Goal: Transaction & Acquisition: Purchase product/service

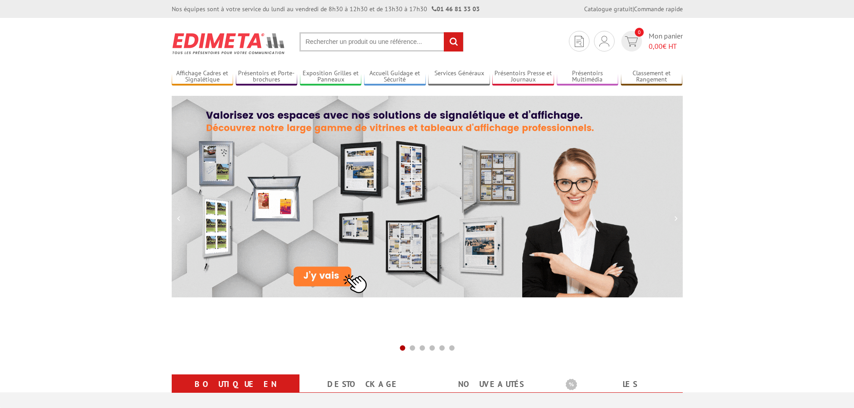
click at [358, 43] on input "text" at bounding box center [381, 41] width 164 height 19
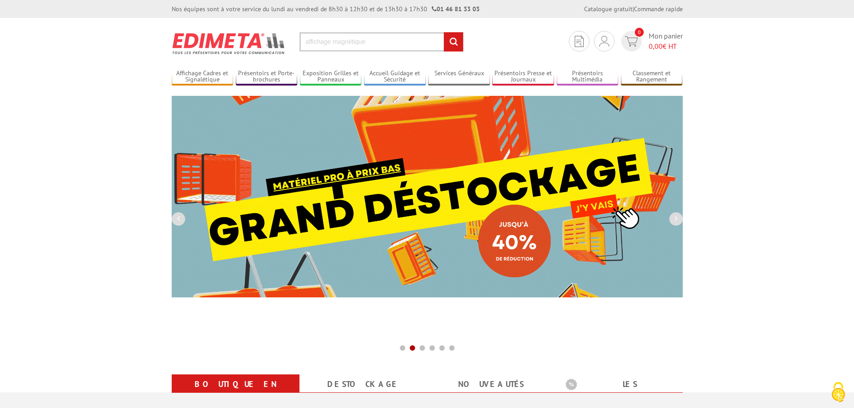
type input "affichage magnétique"
click at [444, 32] on input "rechercher" at bounding box center [453, 41] width 19 height 19
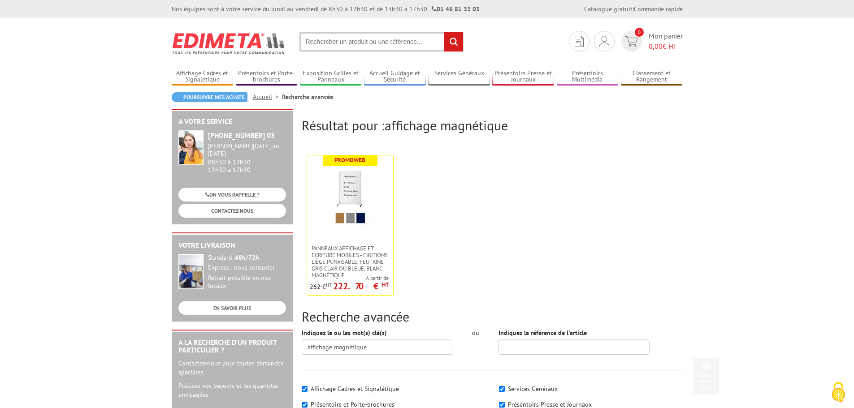
click at [364, 46] on input "text" at bounding box center [381, 41] width 164 height 19
click at [364, 47] on input "text" at bounding box center [381, 41] width 164 height 19
type input "porte affiche magnétique"
click at [444, 32] on input "rechercher" at bounding box center [453, 41] width 19 height 19
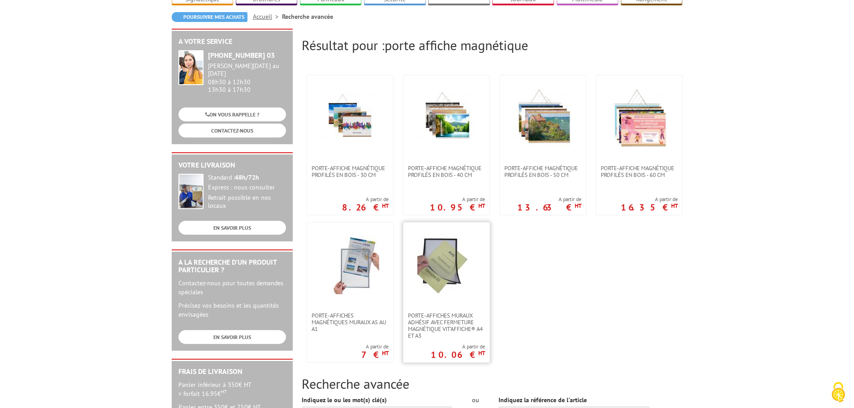
scroll to position [90, 0]
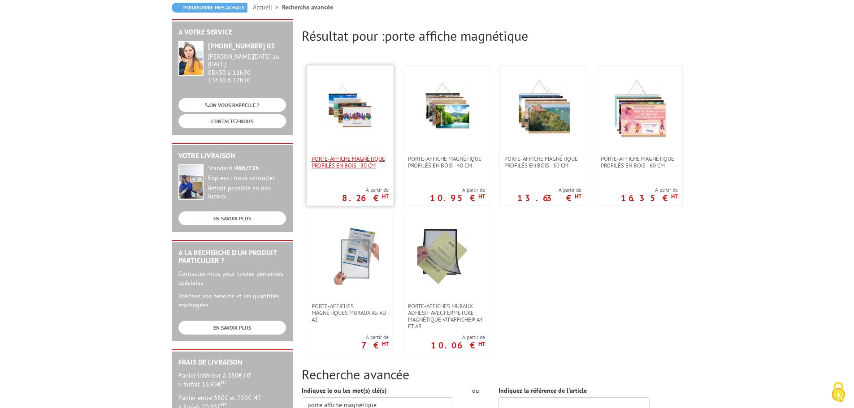
click at [359, 163] on span "PORTE-AFFICHE MAGNÉTIQUE PROFILÉS EN BOIS - 30 cm" at bounding box center [350, 162] width 77 height 13
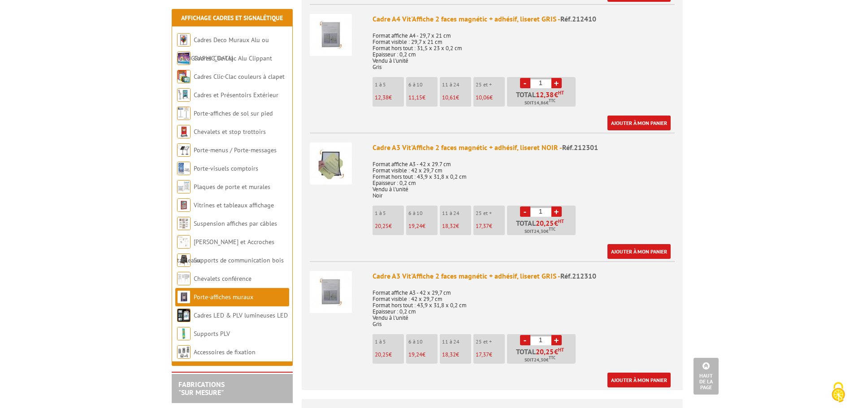
scroll to position [493, 0]
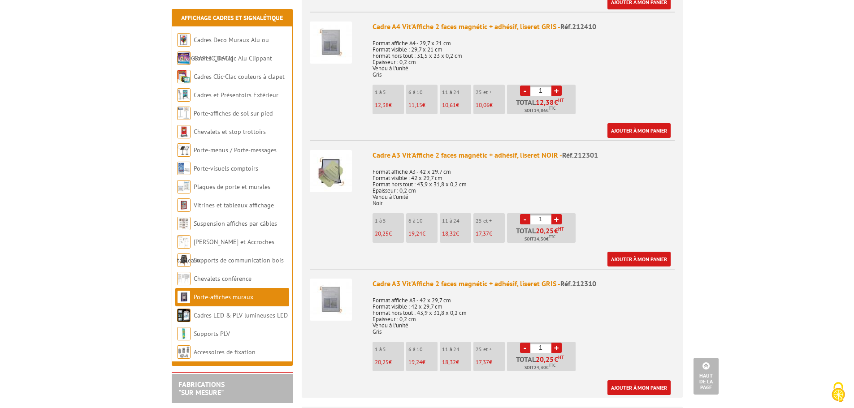
click at [335, 170] on img at bounding box center [331, 171] width 42 height 42
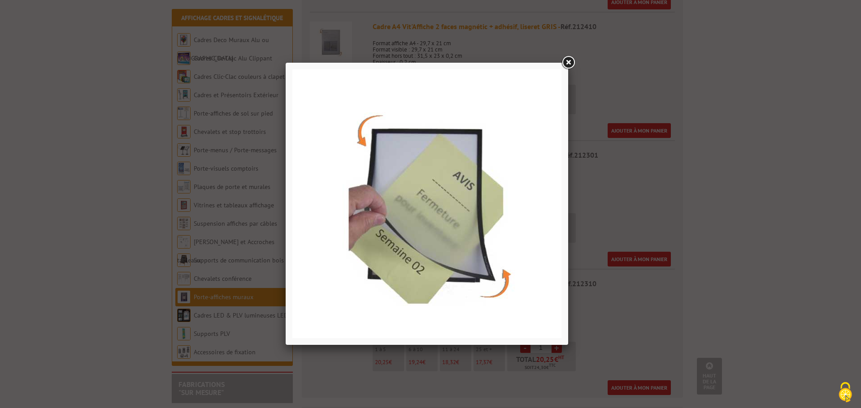
click at [566, 61] on link at bounding box center [568, 63] width 16 height 16
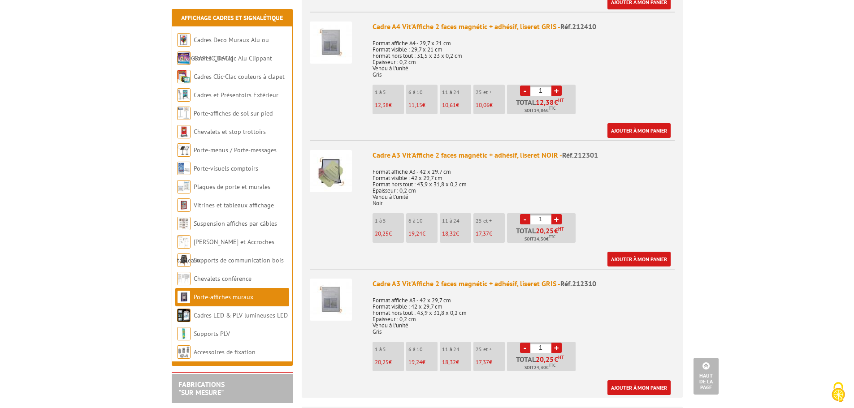
click at [556, 214] on link "+" at bounding box center [556, 219] width 10 height 10
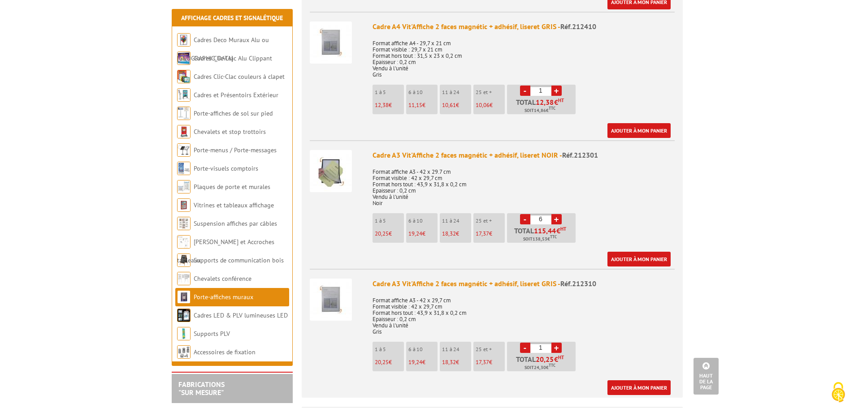
click at [556, 214] on link "+" at bounding box center [556, 219] width 10 height 10
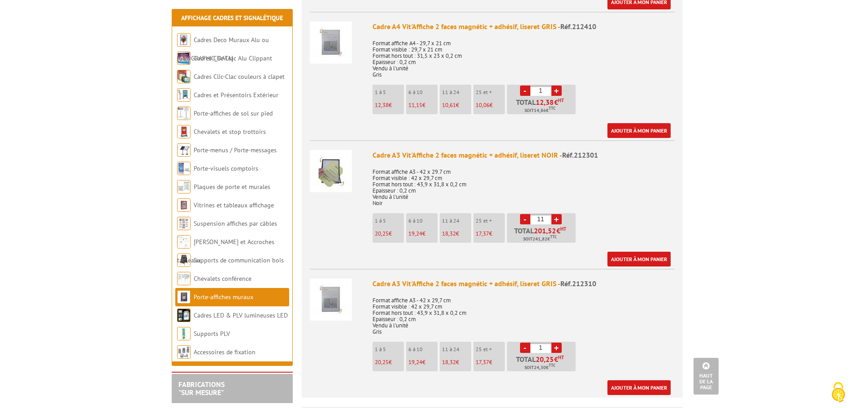
click at [556, 214] on link "+" at bounding box center [556, 219] width 10 height 10
type input "12"
